Goal: Use online tool/utility: Utilize a website feature to perform a specific function

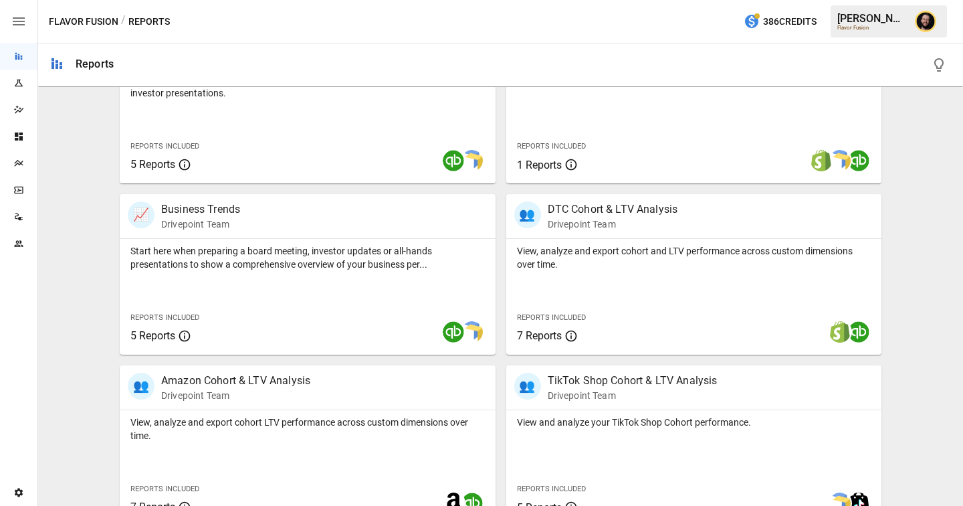
scroll to position [338, 0]
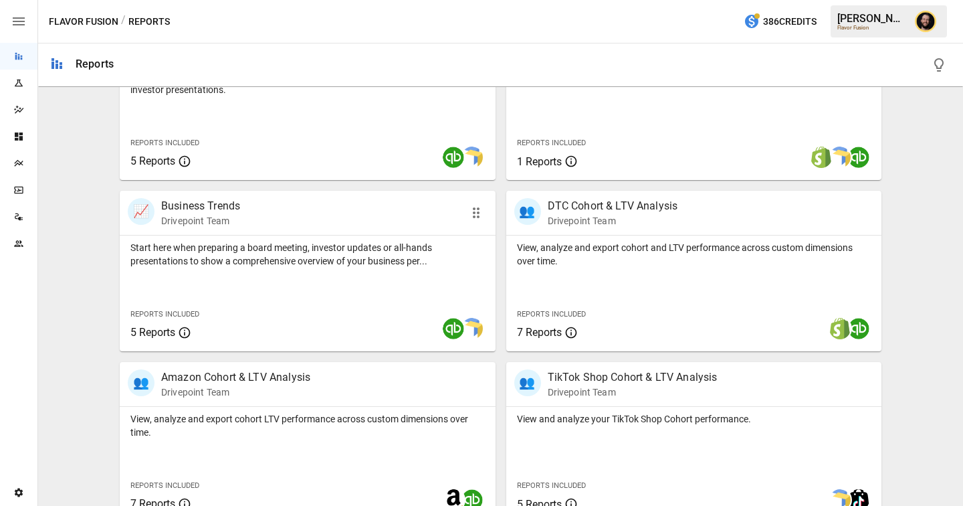
click at [277, 251] on p "Start here when preparing a board meeting, investor updates or all-hands presen…" at bounding box center [307, 254] width 354 height 27
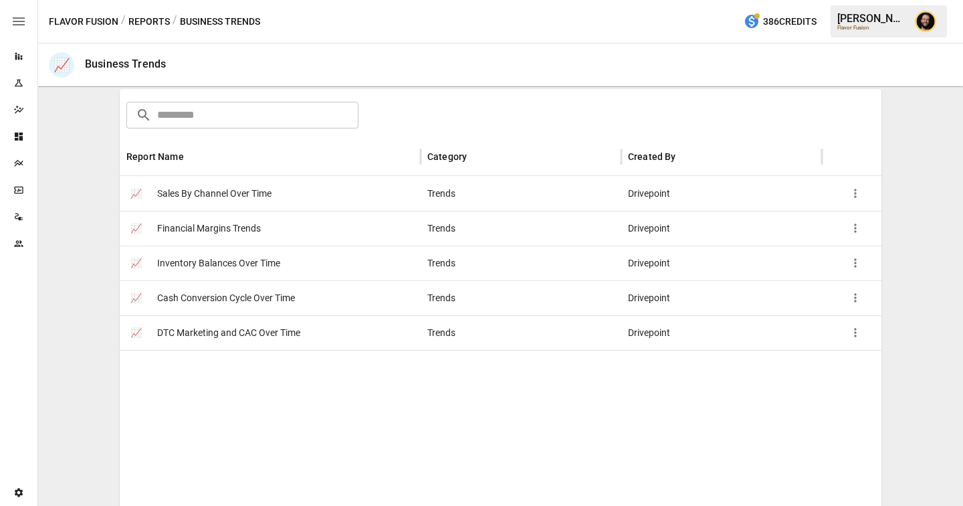
scroll to position [187, 0]
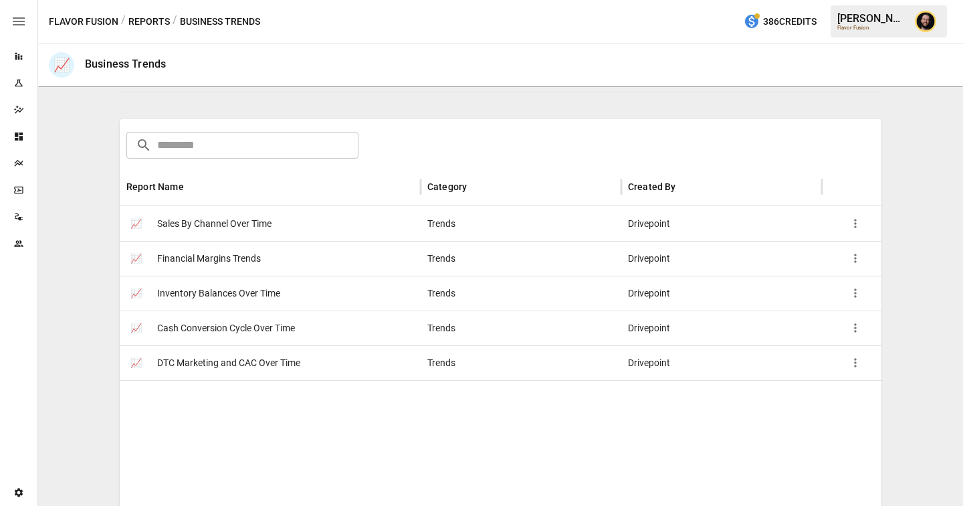
click at [151, 21] on button "Reports" at bounding box center [148, 21] width 41 height 17
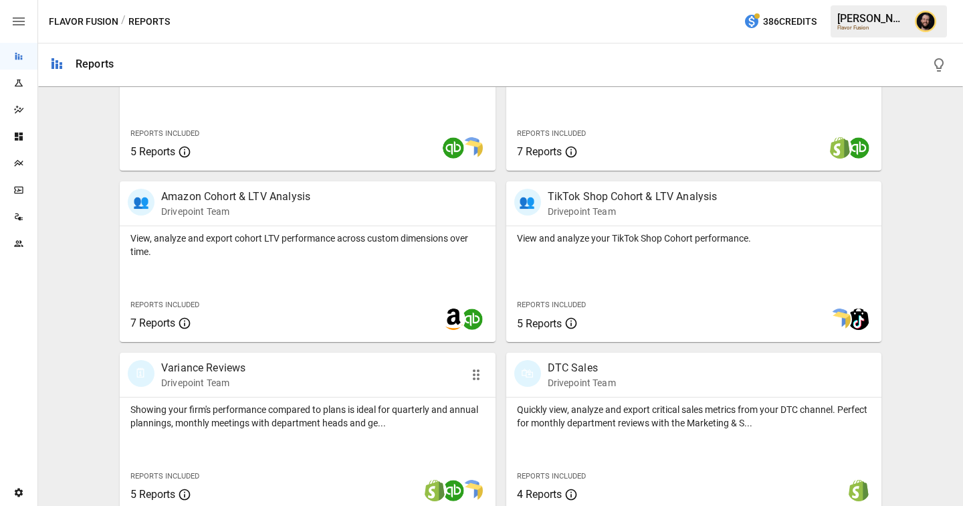
scroll to position [512, 0]
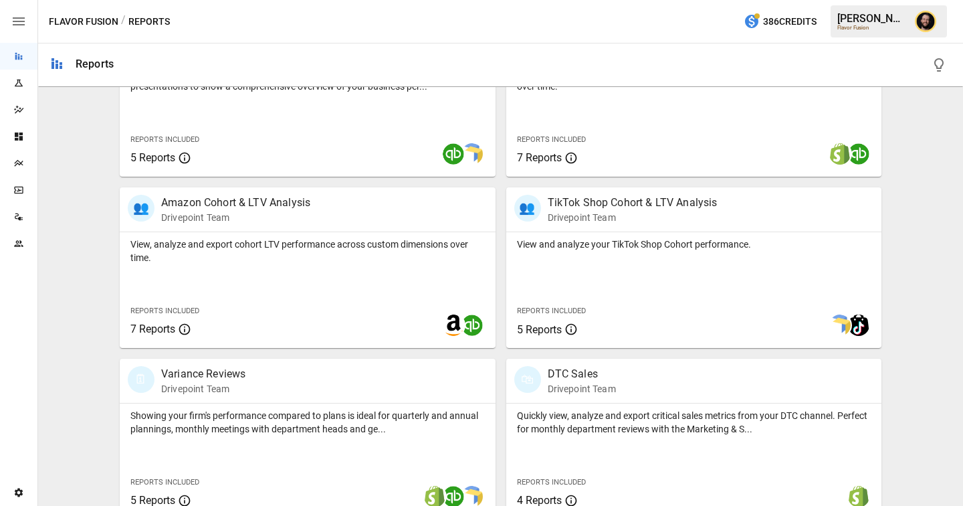
click at [17, 163] on icon "Plans" at bounding box center [18, 163] width 9 height 7
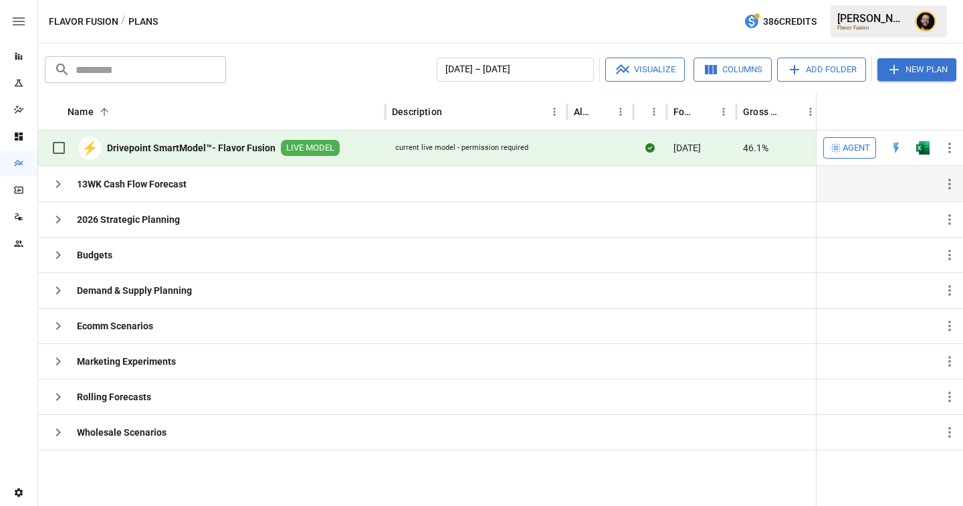
click at [60, 185] on icon "button" at bounding box center [58, 184] width 16 height 16
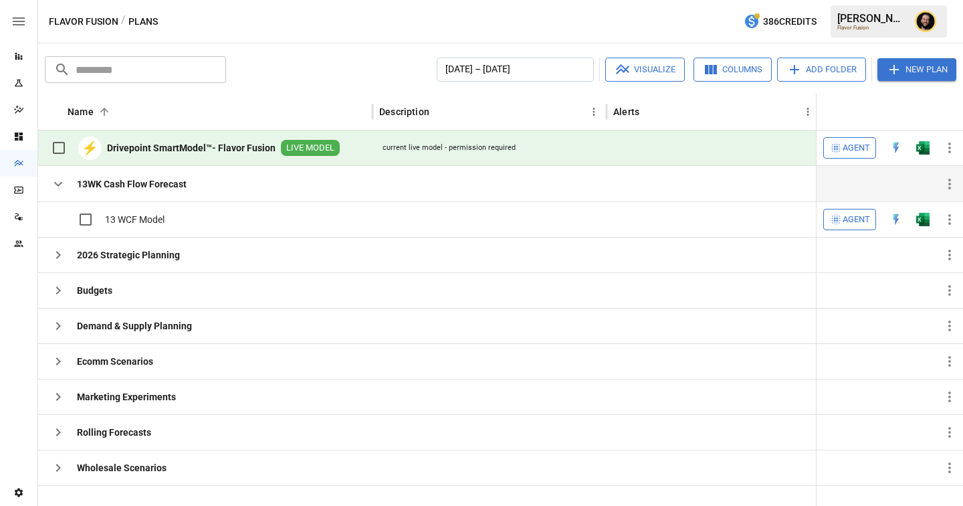
click at [60, 183] on icon "button" at bounding box center [58, 184] width 8 height 5
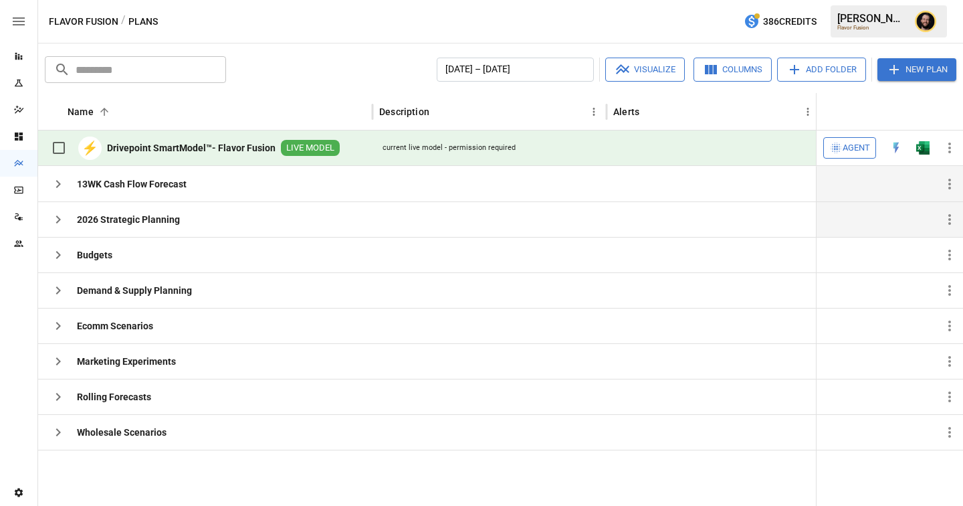
click at [57, 215] on icon "button" at bounding box center [58, 219] width 16 height 16
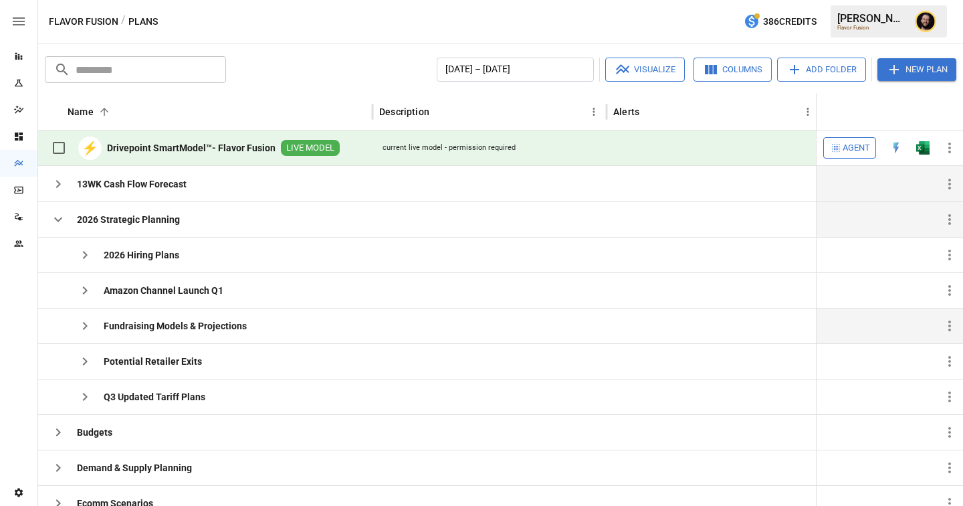
click at [92, 321] on icon "button" at bounding box center [85, 326] width 16 height 16
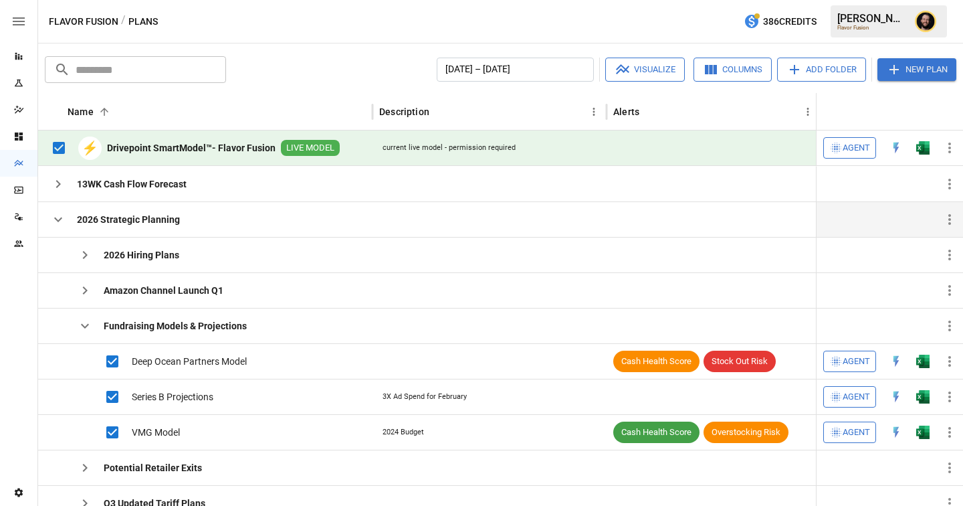
click at [633, 68] on button "Visualize" at bounding box center [645, 70] width 80 height 24
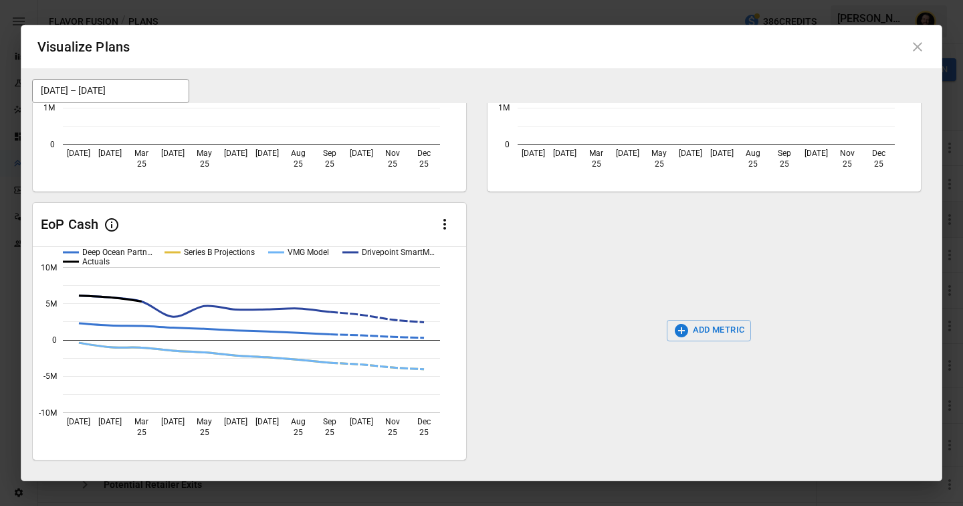
click at [730, 326] on button "ADD METRIC" at bounding box center [709, 330] width 85 height 21
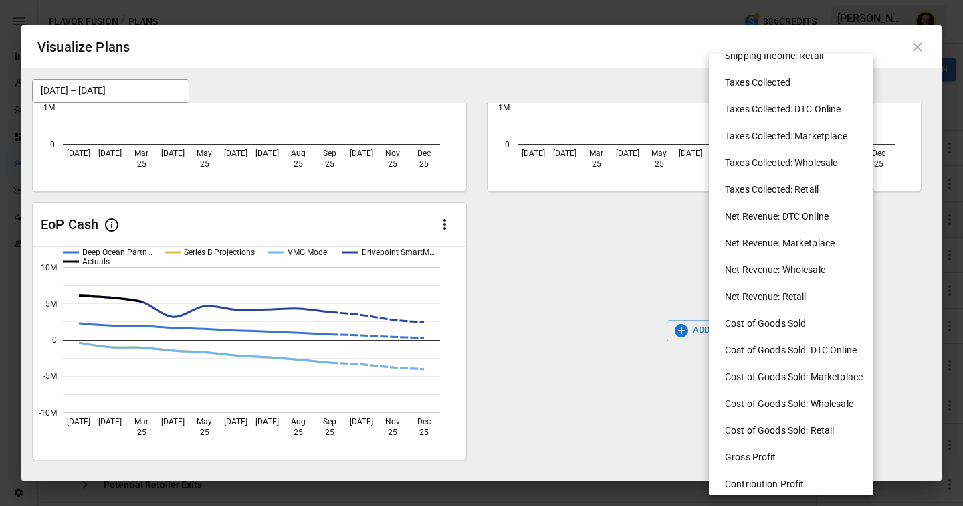
click at [790, 401] on li "Cost of Goods Sold: Wholesale" at bounding box center [796, 403] width 165 height 27
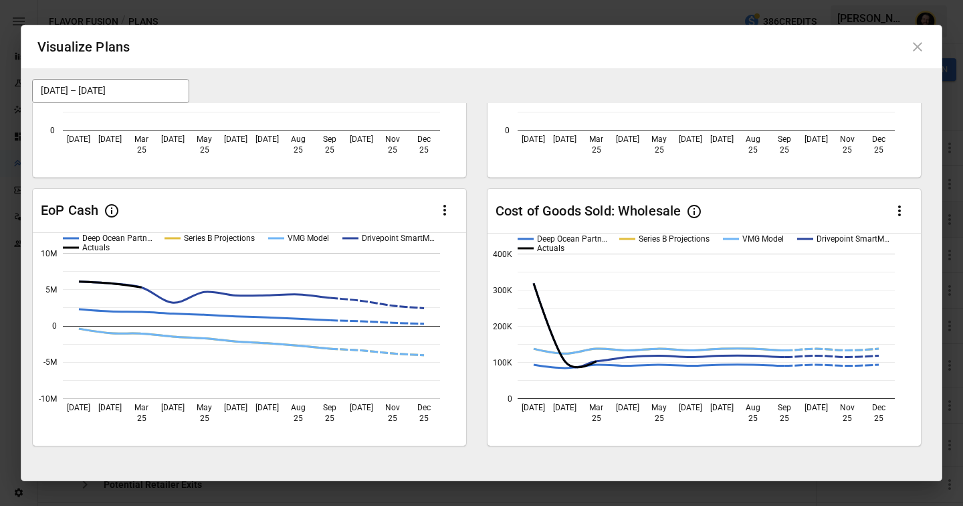
click at [919, 49] on icon at bounding box center [917, 47] width 16 height 16
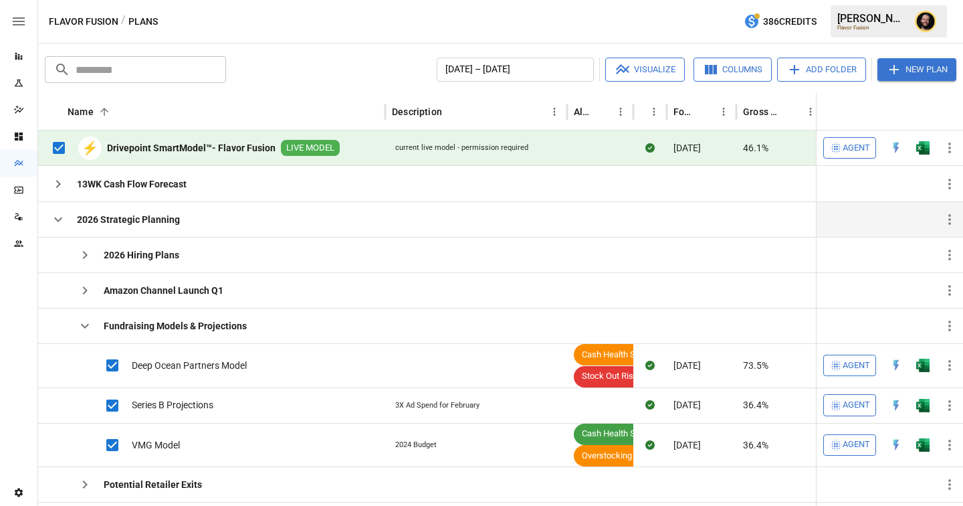
click at [61, 220] on icon "button" at bounding box center [58, 219] width 16 height 16
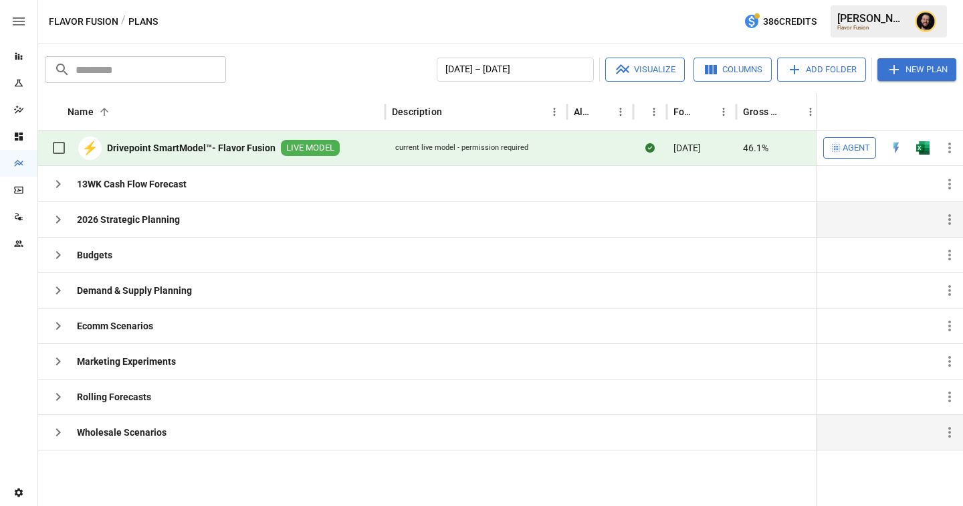
click at [62, 428] on icon "button" at bounding box center [58, 432] width 16 height 16
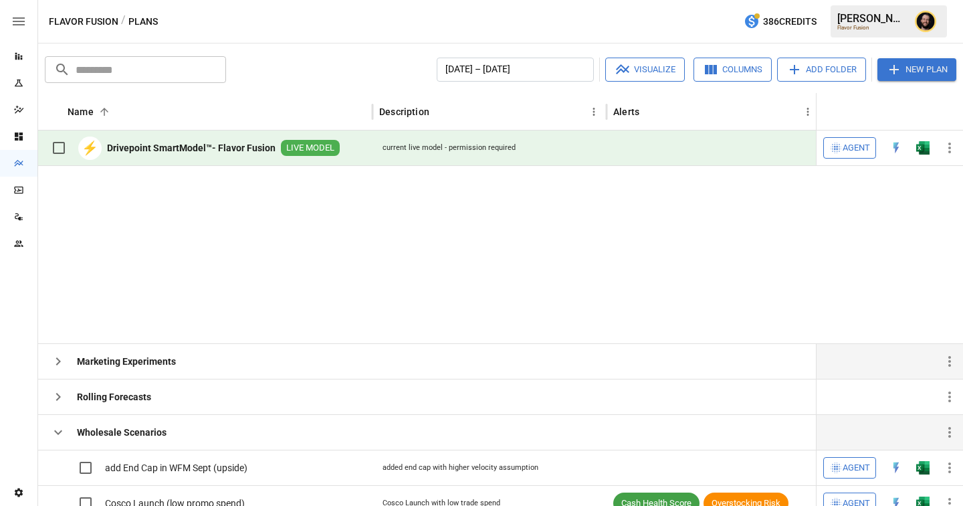
scroll to position [187, 0]
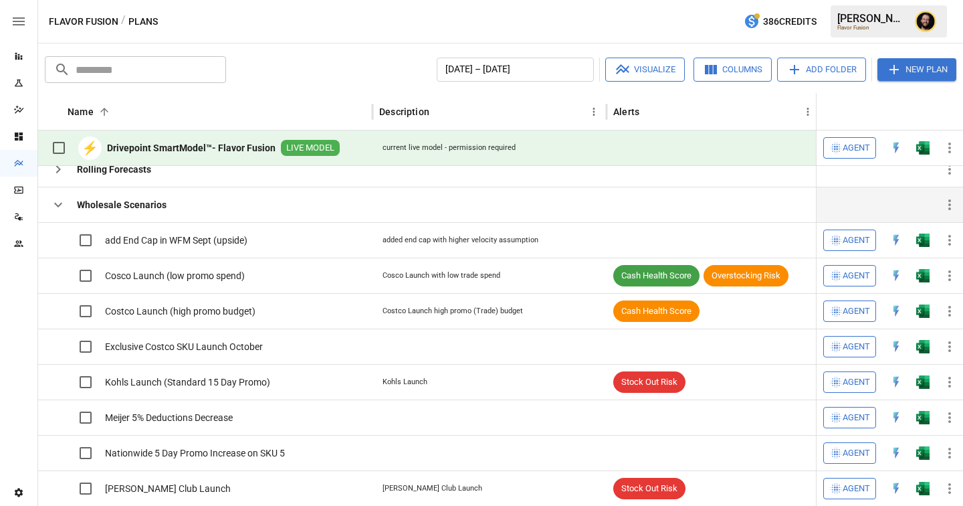
click at [64, 208] on icon "button" at bounding box center [58, 205] width 16 height 16
